Goal: Transaction & Acquisition: Purchase product/service

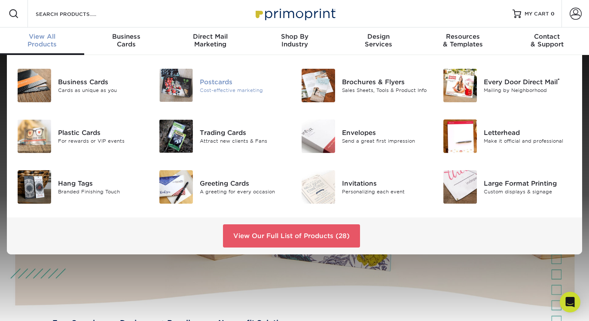
click at [213, 92] on div "Cost-effective marketing" at bounding box center [244, 89] width 88 height 7
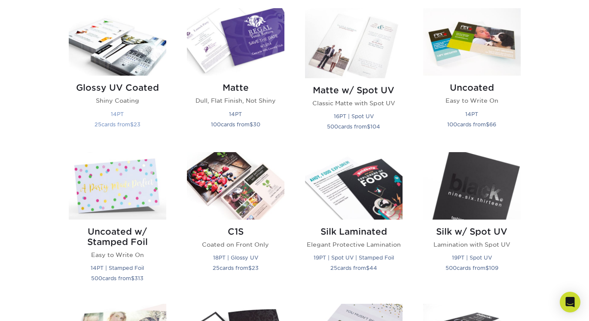
scroll to position [423, 0]
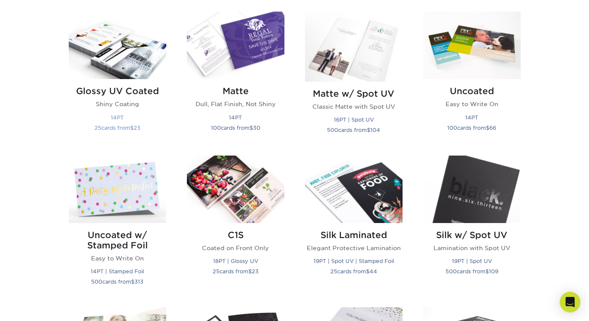
click at [122, 73] on img at bounding box center [117, 45] width 97 height 67
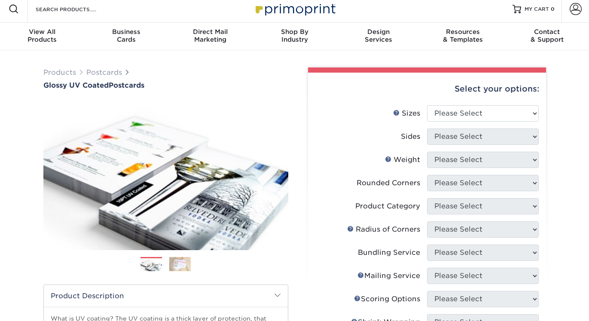
scroll to position [27, 0]
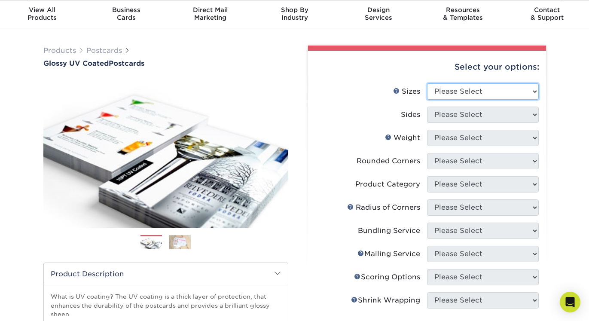
click at [533, 94] on select "Please Select 1.5" x 7" 2" x 4" 2" x 6" 2" x 7" 2" x 8" 2.12" x 5.5" 2.12" x 5.…" at bounding box center [483, 91] width 112 height 16
click at [427, 83] on select "Please Select 1.5" x 7" 2" x 4" 2" x 6" 2" x 7" 2" x 8" 2.12" x 5.5" 2.12" x 5.…" at bounding box center [483, 91] width 112 height 16
click at [496, 88] on select "Please Select 1.5" x 7" 2" x 4" 2" x 6" 2" x 7" 2" x 8" 2.12" x 5.5" 2.12" x 5.…" at bounding box center [483, 91] width 112 height 16
select select "5.50x8.50"
click at [427, 83] on select "Please Select 1.5" x 7" 2" x 4" 2" x 6" 2" x 7" 2" x 8" 2.12" x 5.5" 2.12" x 5.…" at bounding box center [483, 91] width 112 height 16
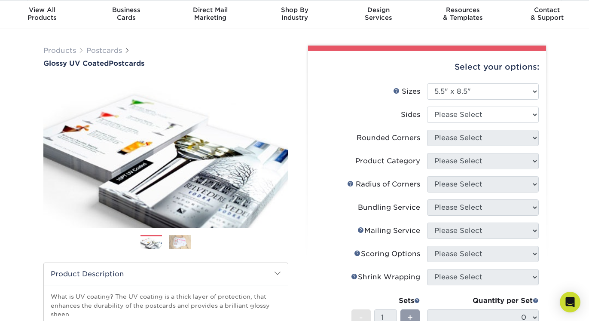
click at [561, 151] on div "Products Postcards Glossy UV Coated Postcards Previous Next show more 25" at bounding box center [294, 268] width 589 height 481
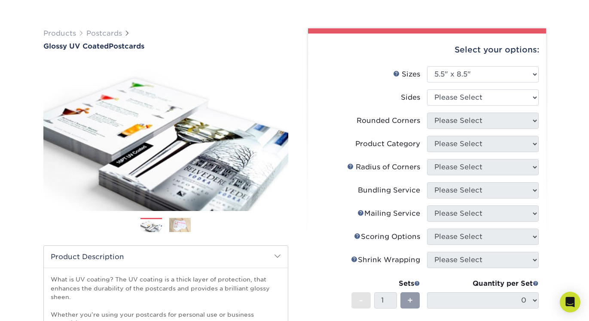
scroll to position [62, 0]
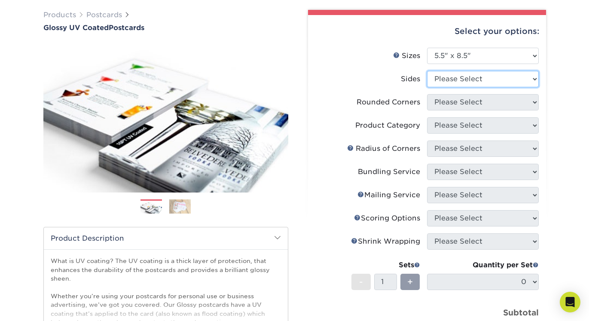
click at [521, 78] on select "Please Select Print Both Sides Print Front Only" at bounding box center [483, 79] width 112 height 16
select select "13abbda7-1d64-4f25-8bb2-c179b224825d"
click at [427, 71] on select "Please Select Print Both Sides Print Front Only" at bounding box center [483, 79] width 112 height 16
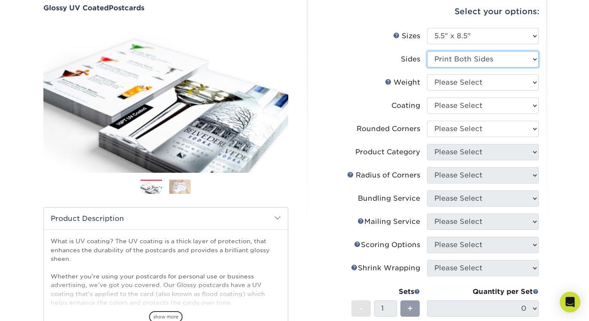
scroll to position [93, 0]
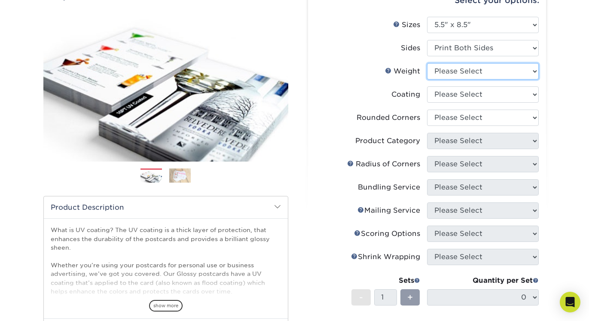
click at [517, 70] on select "Please Select 16PT 18PT C1S 14PT" at bounding box center [483, 71] width 112 height 16
select select "16PT"
click at [427, 63] on select "Please Select 16PT 18PT C1S 14PT" at bounding box center [483, 71] width 112 height 16
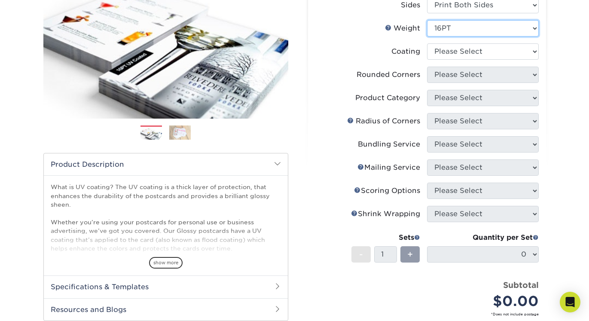
scroll to position [142, 0]
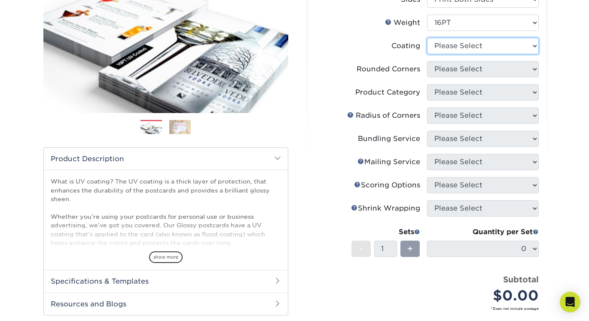
click at [521, 40] on select at bounding box center [483, 46] width 112 height 16
select select "1e8116af-acfc-44b1-83dc-8181aa338834"
click at [427, 38] on select at bounding box center [483, 46] width 112 height 16
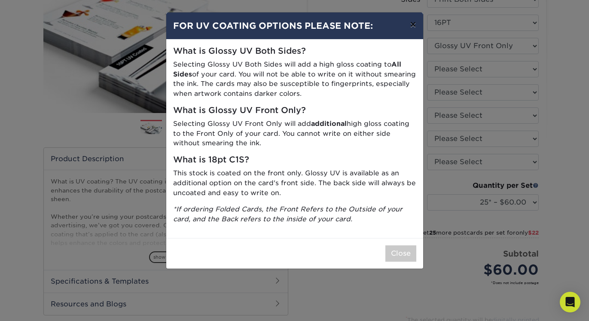
click at [411, 27] on button "×" at bounding box center [413, 24] width 20 height 24
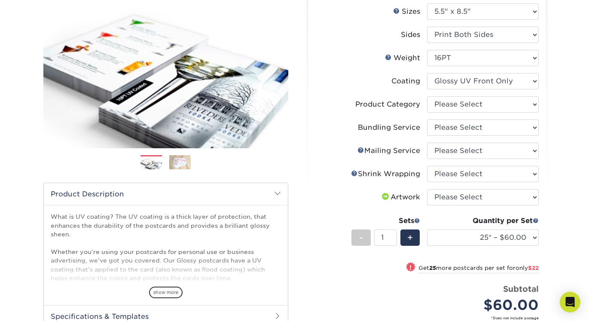
scroll to position [111, 0]
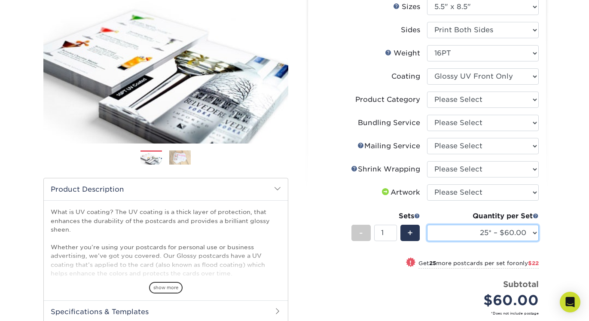
click at [530, 235] on select "25* – $60.00 50* – $82.00 75* – $96.00 100* – $151.00 250* – $226.00 500 – $250…" at bounding box center [483, 233] width 112 height 16
select select "250* – $226.00"
click at [427, 225] on select "25* – $60.00 50* – $82.00 75* – $96.00 100* – $151.00 250* – $226.00 500 – $250…" at bounding box center [483, 233] width 112 height 16
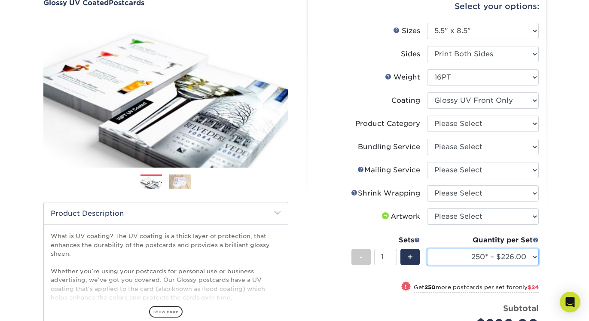
scroll to position [79, 0]
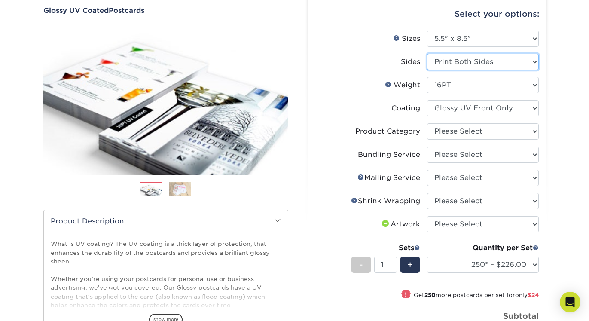
click at [514, 58] on select "Please Select Print Both Sides Print Front Only" at bounding box center [483, 62] width 112 height 16
select select "32d3c223-f82c-492b-b915-ba065a00862f"
click at [427, 54] on select "Please Select Print Both Sides Print Front Only" at bounding box center [483, 62] width 112 height 16
select select
select select "-1"
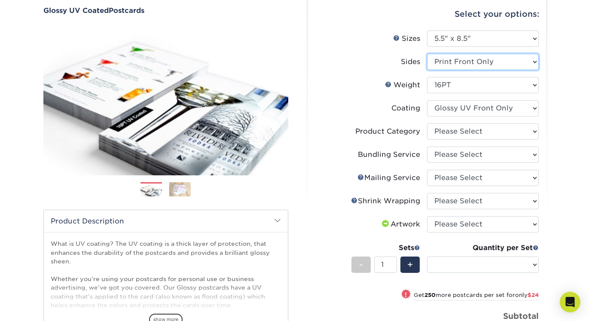
select select "-1"
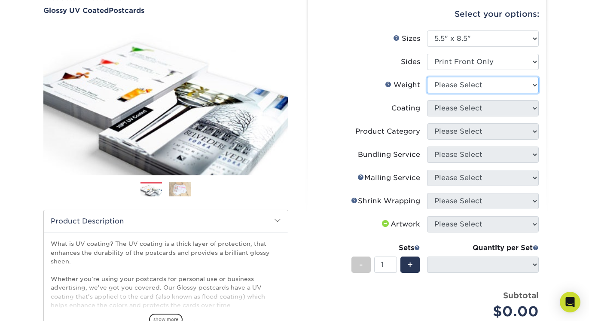
click at [489, 83] on select "Please Select 16PT 18PT C1S 14PT" at bounding box center [483, 85] width 112 height 16
select select "16PT"
click at [427, 77] on select "Please Select 16PT 18PT C1S 14PT" at bounding box center [483, 85] width 112 height 16
select select
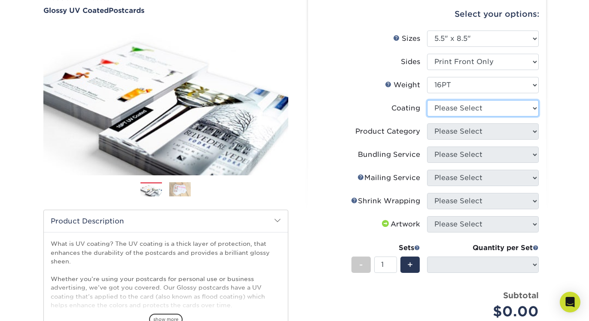
click at [475, 110] on select at bounding box center [483, 108] width 112 height 16
select select "1e8116af-acfc-44b1-83dc-8181aa338834"
click at [427, 100] on select at bounding box center [483, 108] width 112 height 16
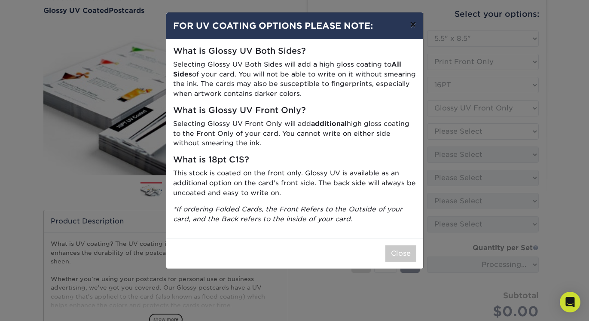
click at [412, 26] on button "×" at bounding box center [413, 24] width 20 height 24
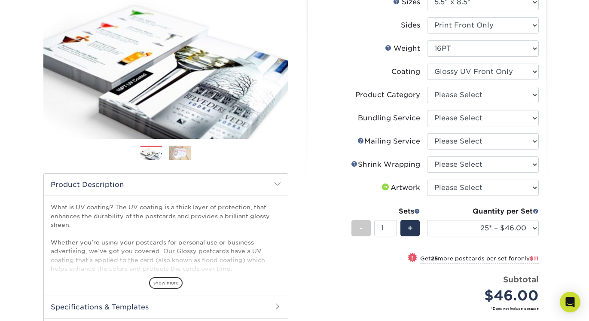
scroll to position [140, 0]
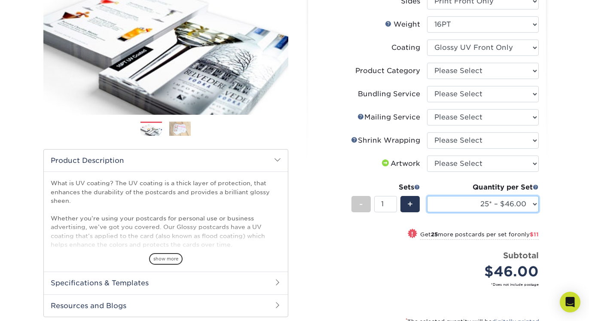
click at [534, 206] on select "25* – $46.00 50* – $57.00 75* – $62.00 100* – $151.00 250* – $226.00 500 – $250…" at bounding box center [483, 204] width 112 height 16
select select "250* – $226.00"
click at [427, 196] on select "25* – $46.00 50* – $57.00 75* – $62.00 100* – $151.00 250* – $226.00 500 – $250…" at bounding box center [483, 204] width 112 height 16
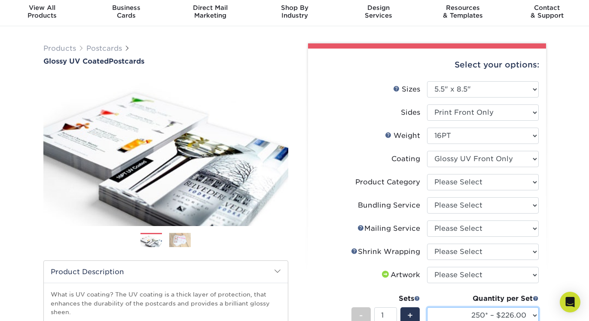
scroll to position [7, 0]
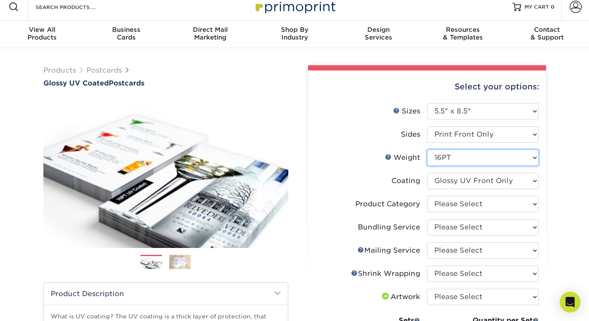
click at [472, 162] on select "Please Select 16PT 18PT C1S 14PT" at bounding box center [483, 157] width 112 height 16
select select "14PT"
click at [427, 149] on select "Please Select 16PT 18PT C1S 14PT" at bounding box center [483, 157] width 112 height 16
select select
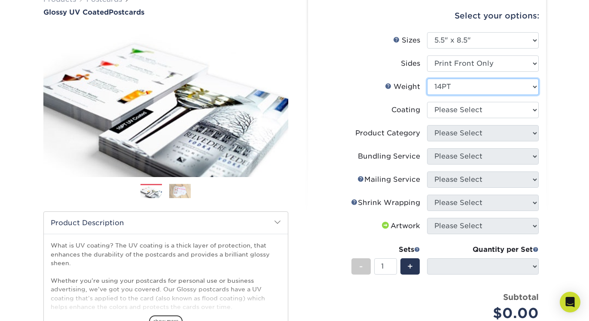
scroll to position [134, 0]
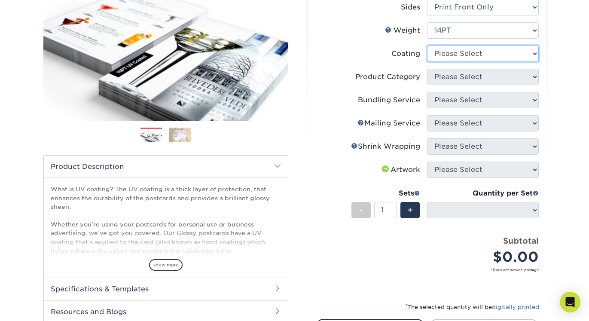
click at [515, 54] on select at bounding box center [483, 54] width 112 height 16
select select "1e8116af-acfc-44b1-83dc-8181aa338834"
click at [427, 46] on select at bounding box center [483, 54] width 112 height 16
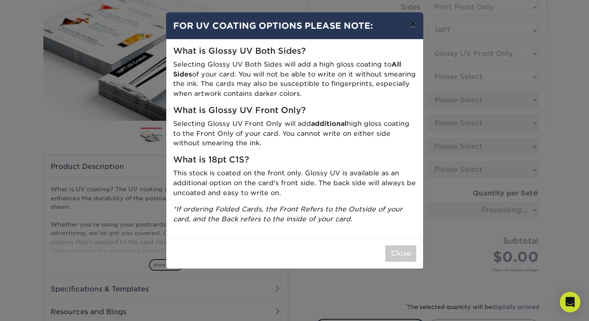
click at [412, 23] on button "×" at bounding box center [413, 24] width 20 height 24
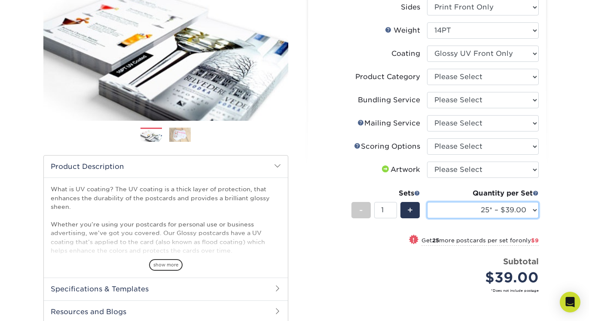
click at [530, 214] on select "25* – $39.00 50* – $48.00 75* – $53.00 100* – $128.00 250* – $192.00 500 – $213…" at bounding box center [483, 210] width 112 height 16
select select "100* – $128.00"
click at [427, 202] on select "25* – $39.00 50* – $48.00 75* – $53.00 100* – $128.00 250* – $192.00 500 – $213…" at bounding box center [483, 210] width 112 height 16
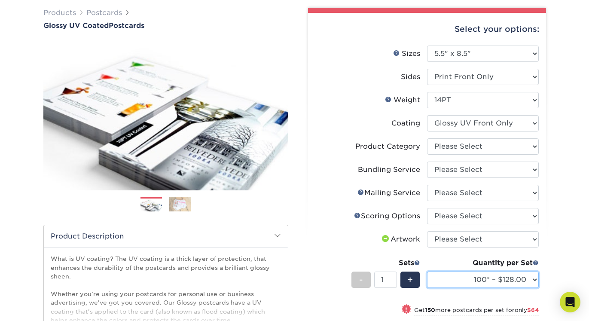
scroll to position [60, 0]
